Goal: Transaction & Acquisition: Download file/media

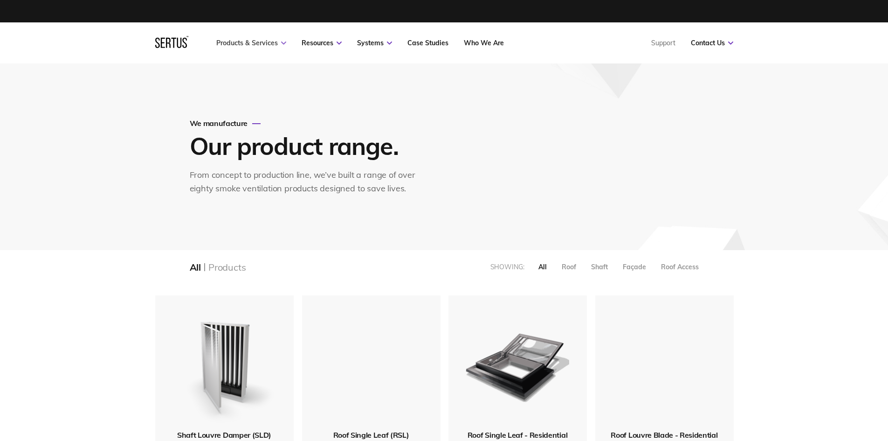
scroll to position [1231, 593]
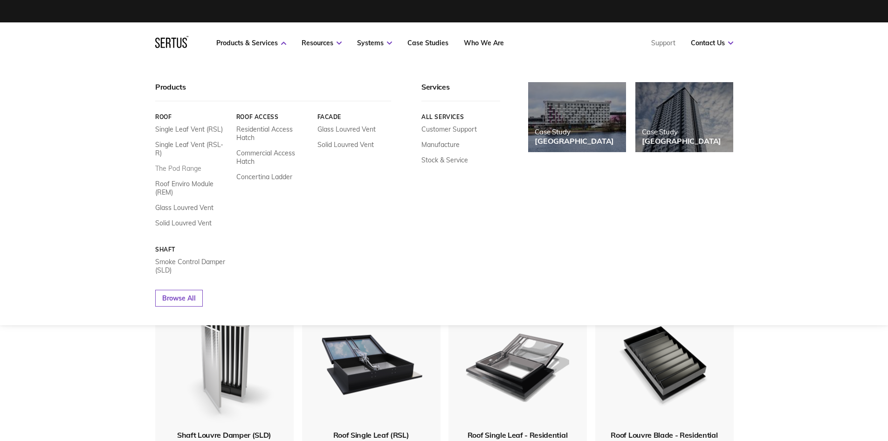
click at [171, 164] on link "The Pod Range" at bounding box center [178, 168] width 46 height 8
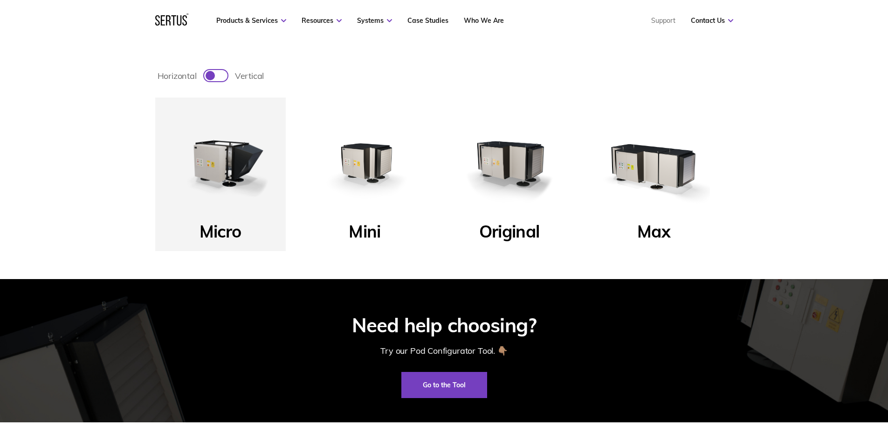
scroll to position [373, 0]
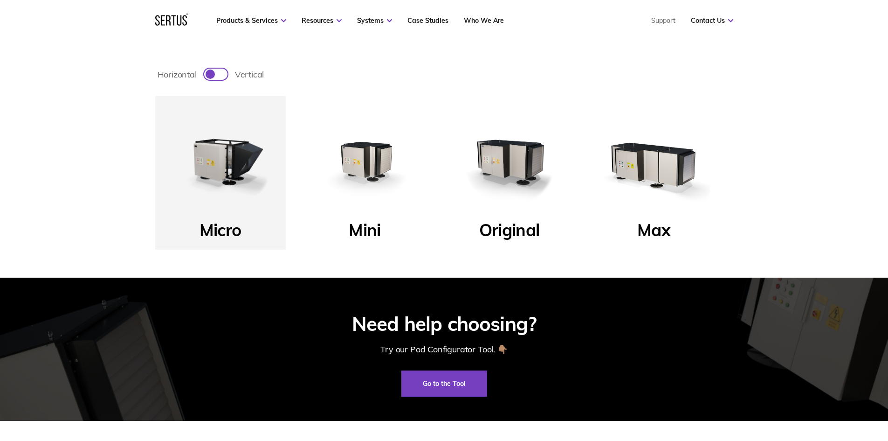
click at [220, 79] on div at bounding box center [215, 74] width 23 height 11
checkbox input "true"
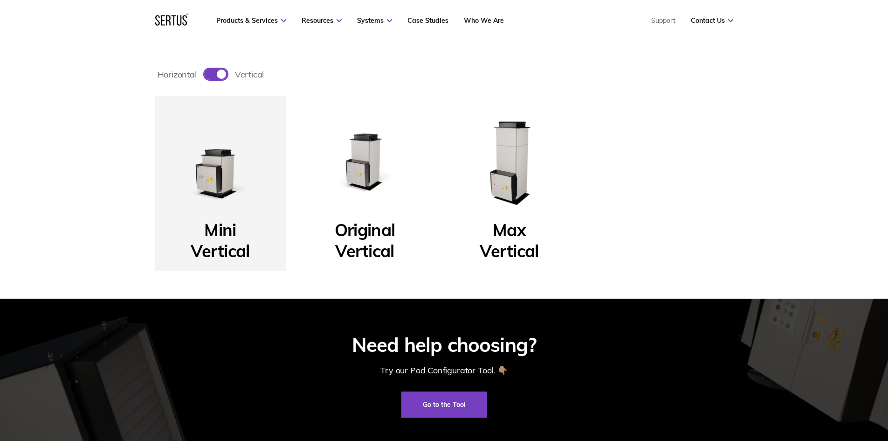
click at [222, 194] on img at bounding box center [221, 161] width 112 height 112
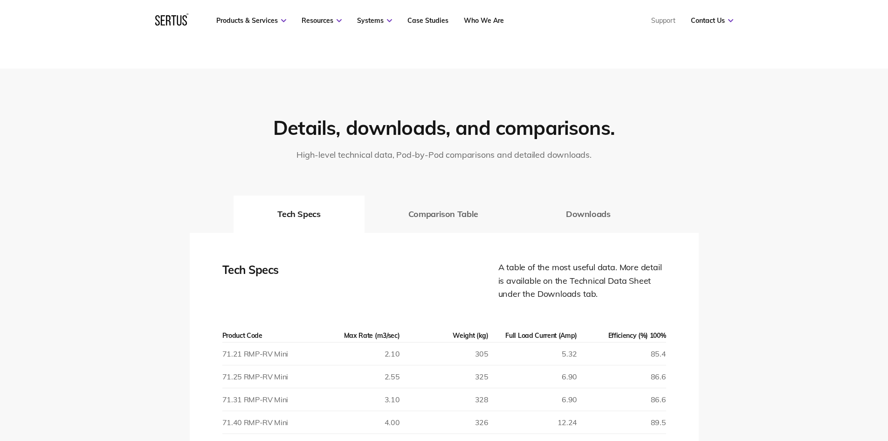
scroll to position [1259, 0]
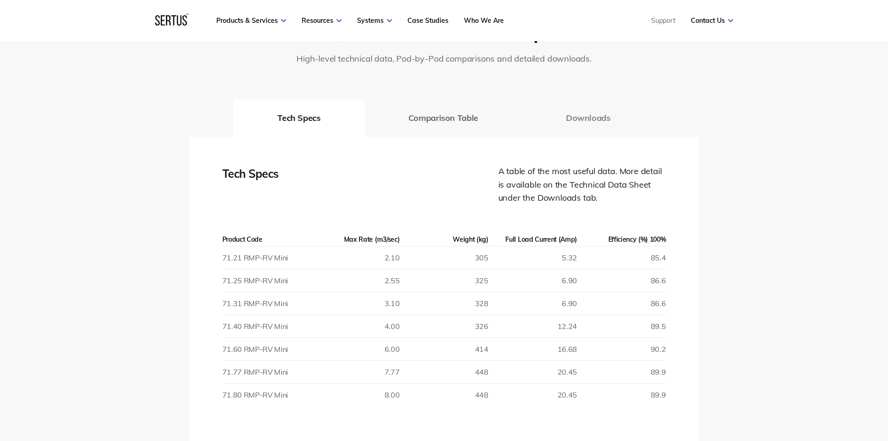
click at [591, 120] on button "Downloads" at bounding box center [588, 117] width 132 height 37
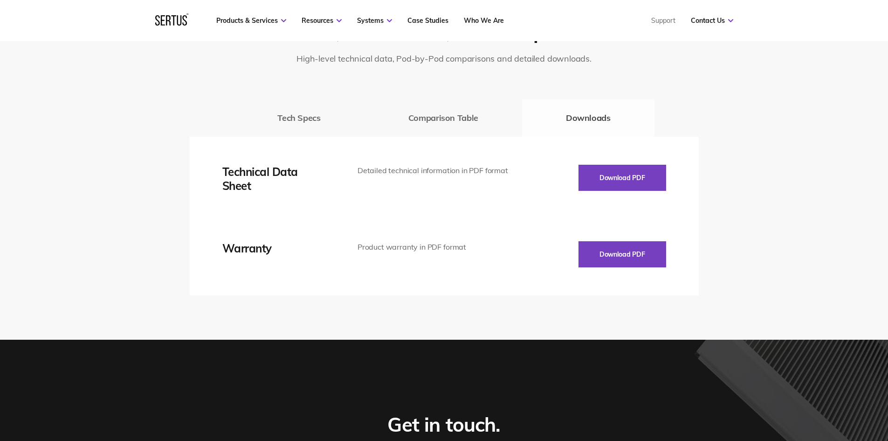
scroll to position [1306, 0]
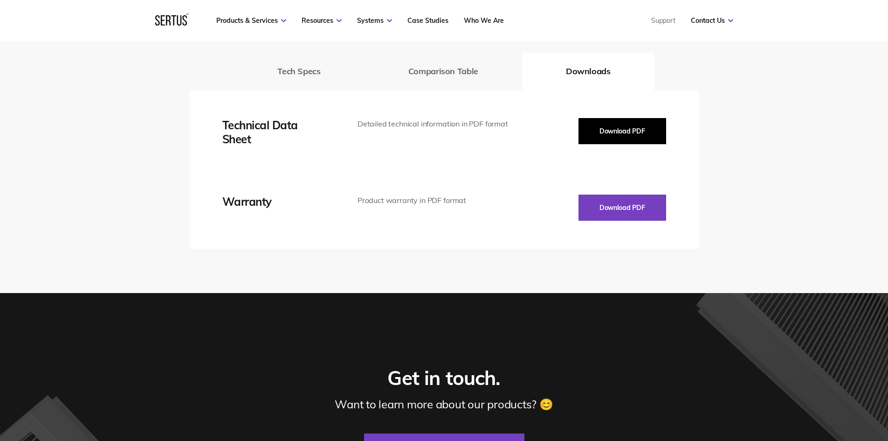
click at [622, 124] on button "Download PDF" at bounding box center [623, 131] width 88 height 26
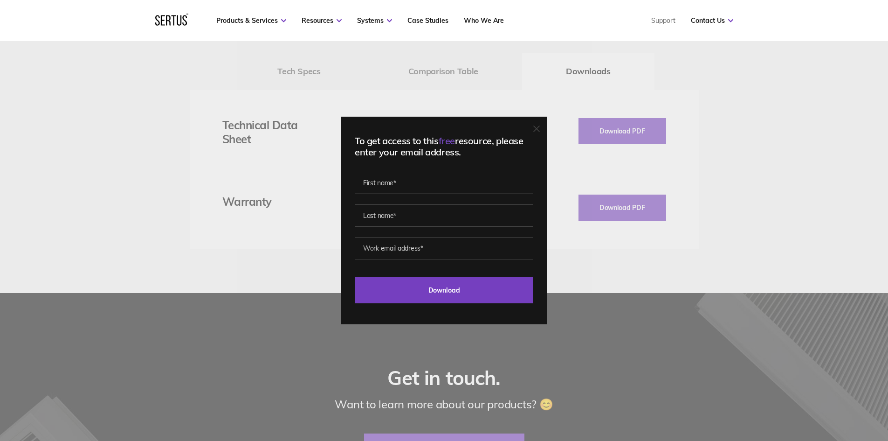
drag, startPoint x: 393, startPoint y: 179, endPoint x: 397, endPoint y: 182, distance: 5.0
click at [393, 179] on input "text" at bounding box center [444, 183] width 179 height 22
type input "[PERSON_NAME]"
type input "[PERSON_NAME][EMAIL_ADDRESS][DOMAIN_NAME]"
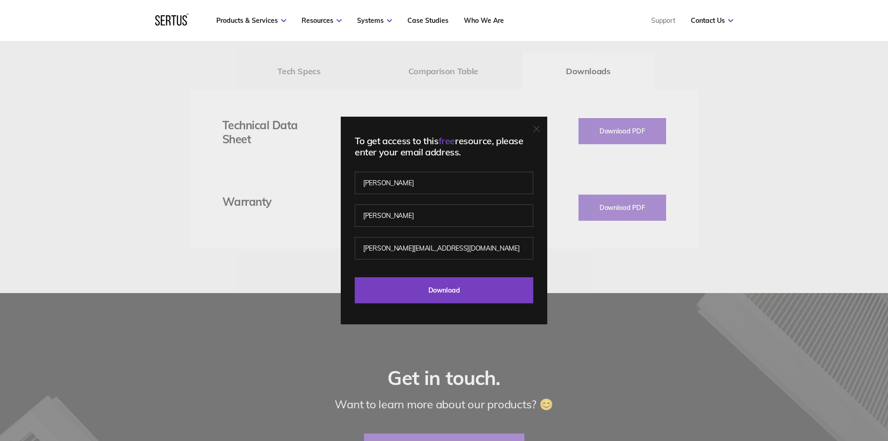
click at [447, 304] on div "To get access to this free resource, please enter your email address. [PERSON_N…" at bounding box center [444, 220] width 207 height 207
click at [445, 293] on input "Download" at bounding box center [444, 290] width 179 height 26
